Goal: Transaction & Acquisition: Download file/media

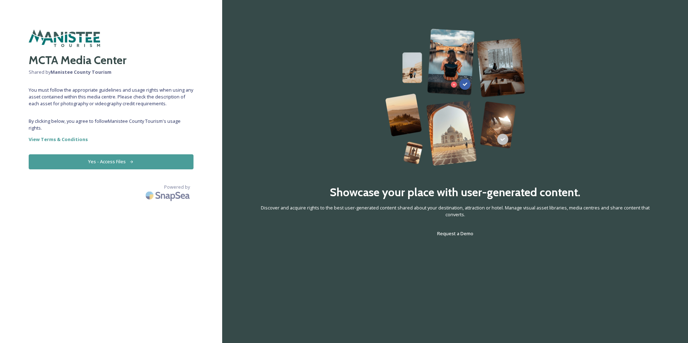
click at [118, 163] on button "Yes - Access Files" at bounding box center [111, 161] width 165 height 15
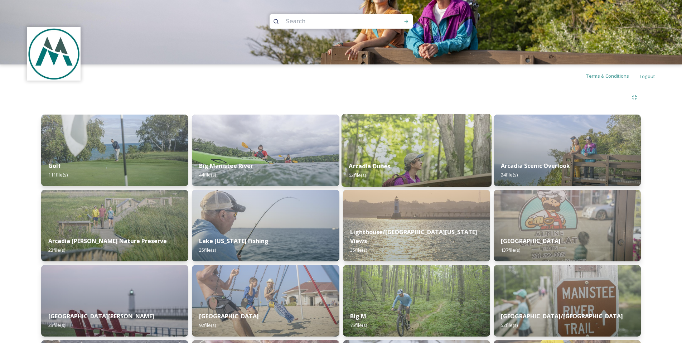
click at [448, 151] on img at bounding box center [416, 150] width 150 height 73
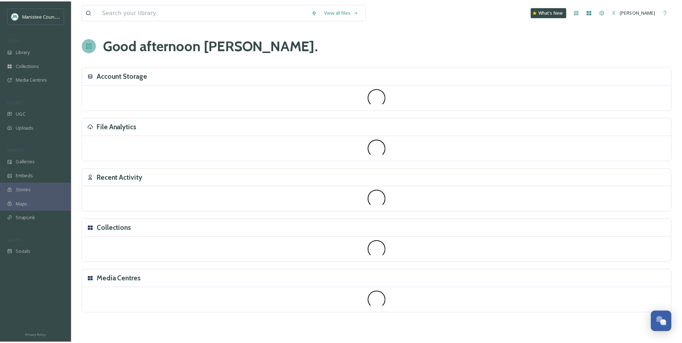
scroll to position [2156, 0]
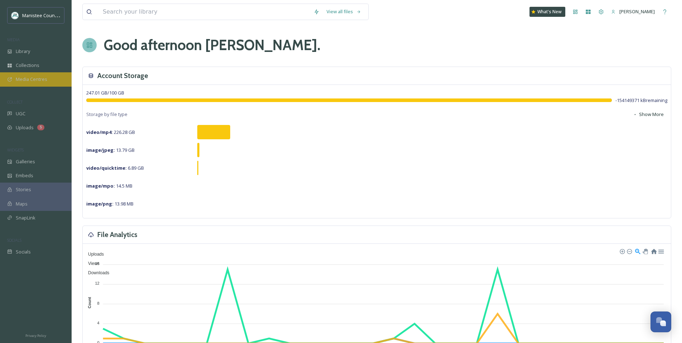
click at [17, 78] on span "Media Centres" at bounding box center [32, 79] width 32 height 7
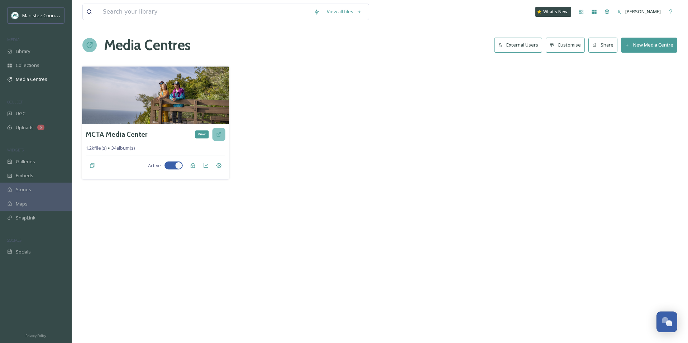
click at [220, 136] on icon at bounding box center [219, 134] width 6 height 6
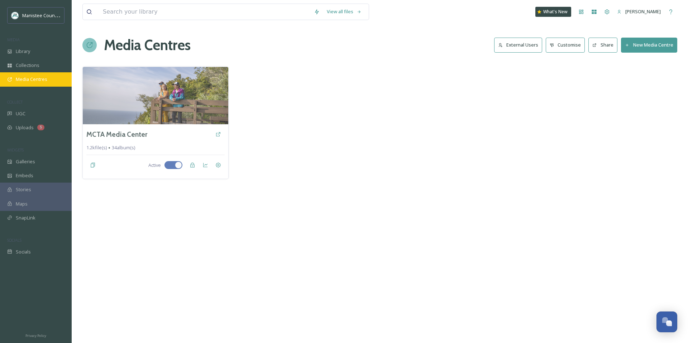
click at [30, 81] on span "Media Centres" at bounding box center [32, 79] width 32 height 7
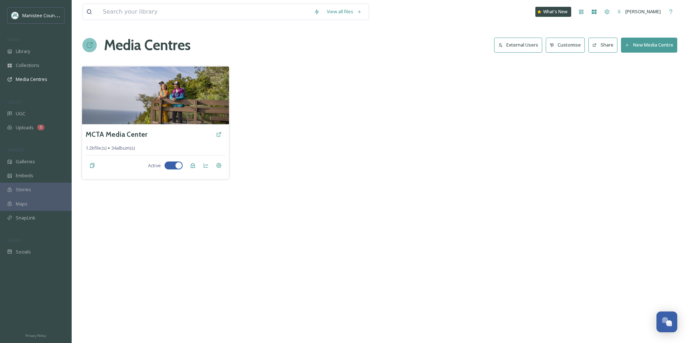
click at [144, 143] on div "MCTA Media Center 1.2k file(s) 34 album(s) Active" at bounding box center [155, 151] width 147 height 55
click at [131, 94] on img at bounding box center [155, 95] width 147 height 58
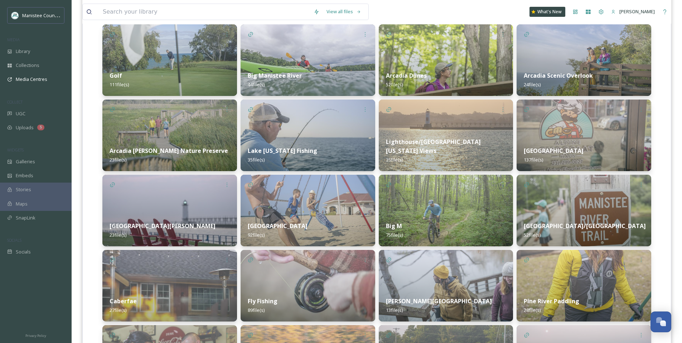
scroll to position [186, 0]
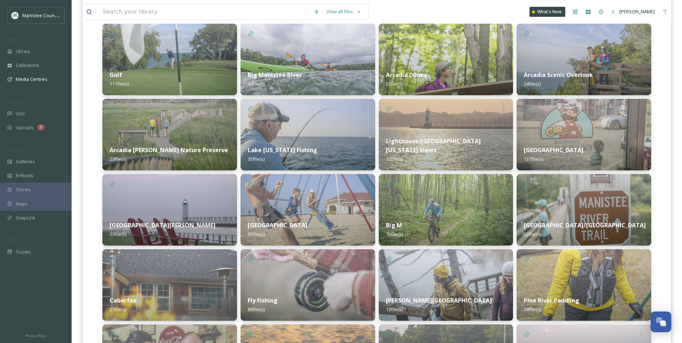
click at [455, 121] on img at bounding box center [446, 135] width 135 height 72
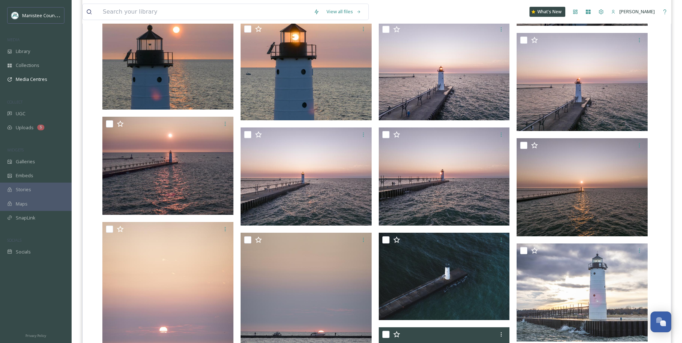
scroll to position [794, 0]
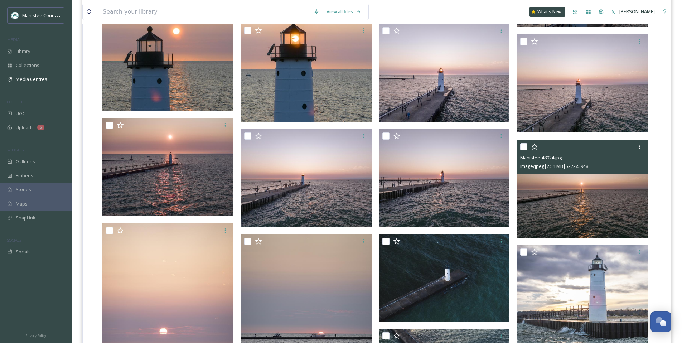
click at [577, 218] on img at bounding box center [582, 189] width 131 height 98
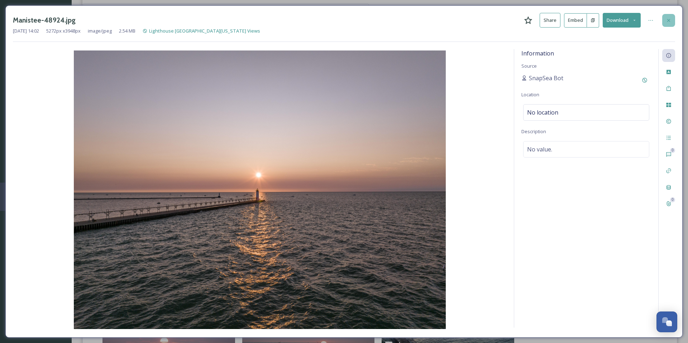
click at [671, 23] on div at bounding box center [668, 20] width 13 height 13
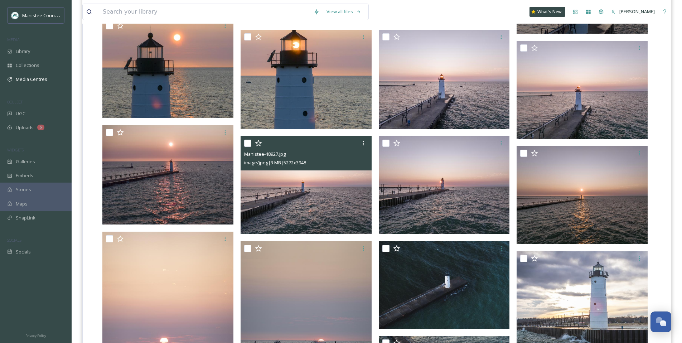
click at [295, 209] on img at bounding box center [306, 185] width 131 height 98
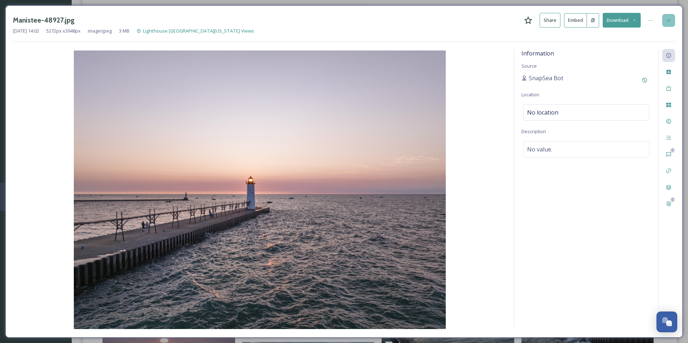
click at [665, 19] on icon at bounding box center [668, 21] width 6 height 6
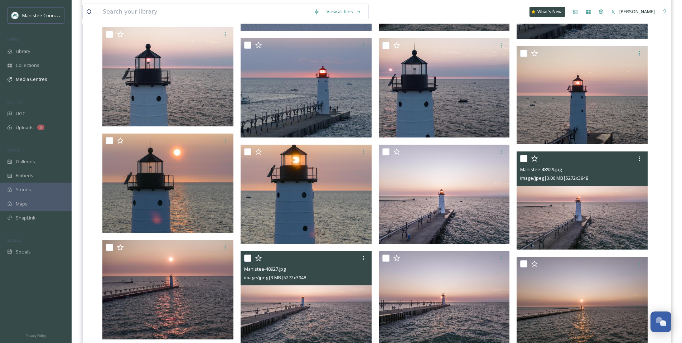
scroll to position [682, 0]
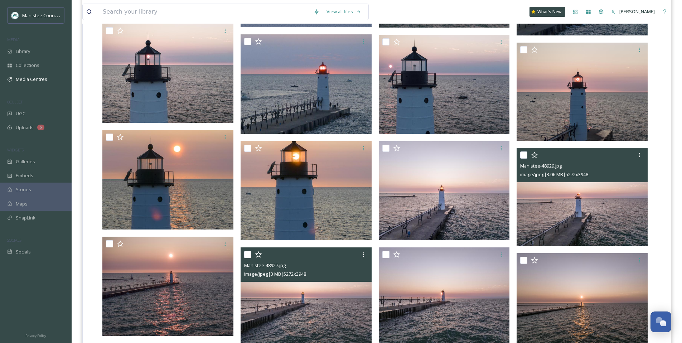
click at [580, 201] on img at bounding box center [582, 197] width 131 height 98
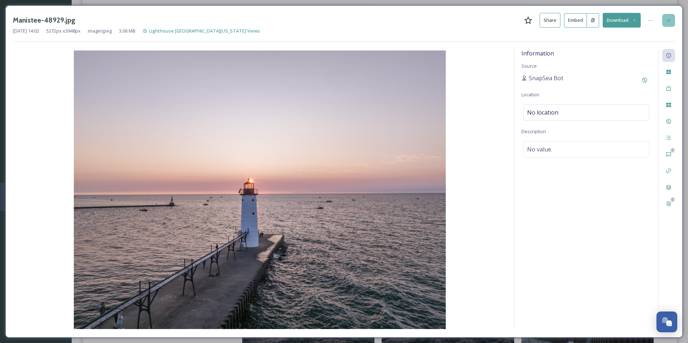
click at [671, 16] on div at bounding box center [668, 20] width 13 height 13
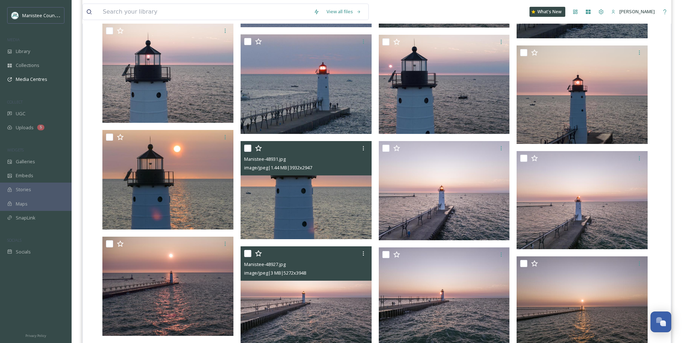
click at [295, 223] on img at bounding box center [306, 190] width 131 height 98
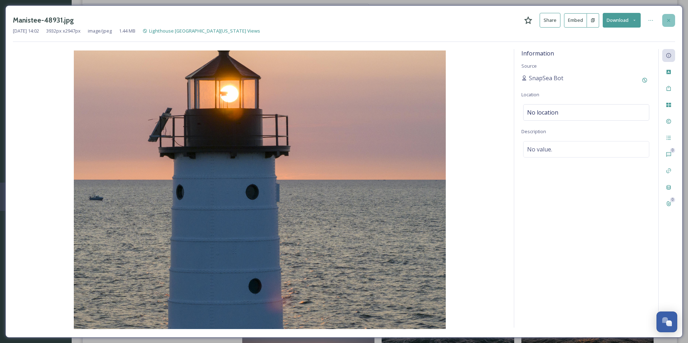
click at [667, 16] on div at bounding box center [668, 20] width 13 height 13
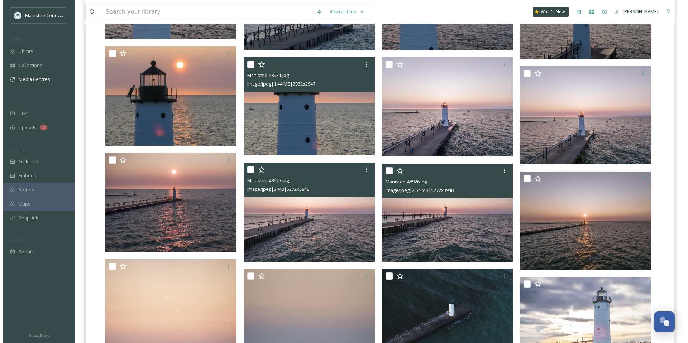
scroll to position [770, 0]
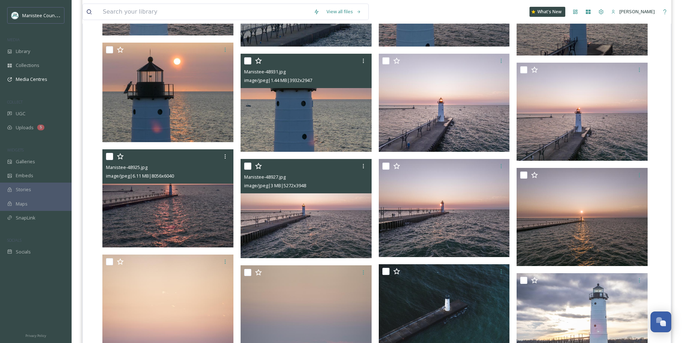
click at [145, 200] on img at bounding box center [167, 198] width 131 height 98
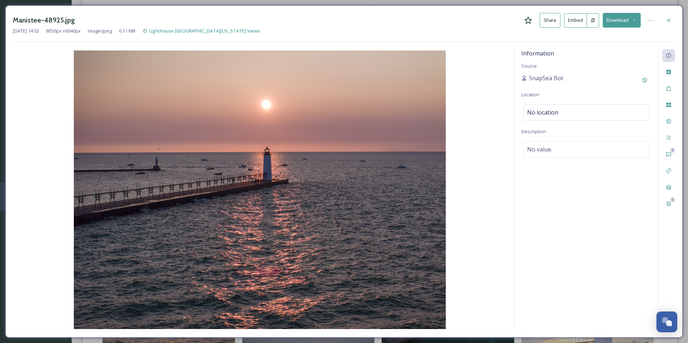
click at [633, 23] on button "Download" at bounding box center [621, 20] width 38 height 15
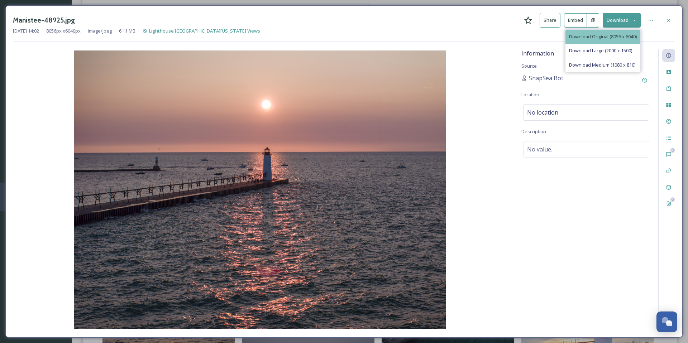
click at [609, 32] on div "Download Original (8056 x 6040)" at bounding box center [602, 37] width 75 height 14
